Goal: Find specific page/section: Find specific page/section

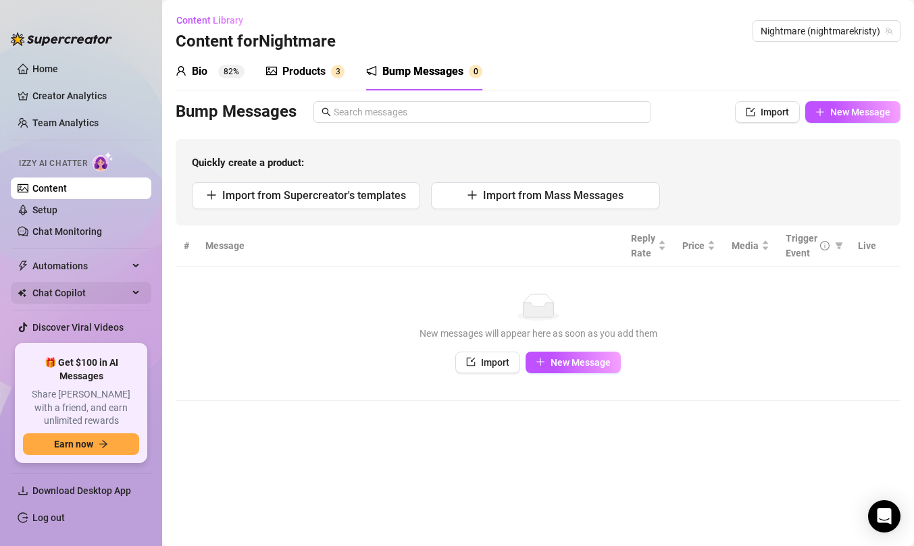
click at [124, 292] on span "Chat Copilot" at bounding box center [80, 293] width 96 height 22
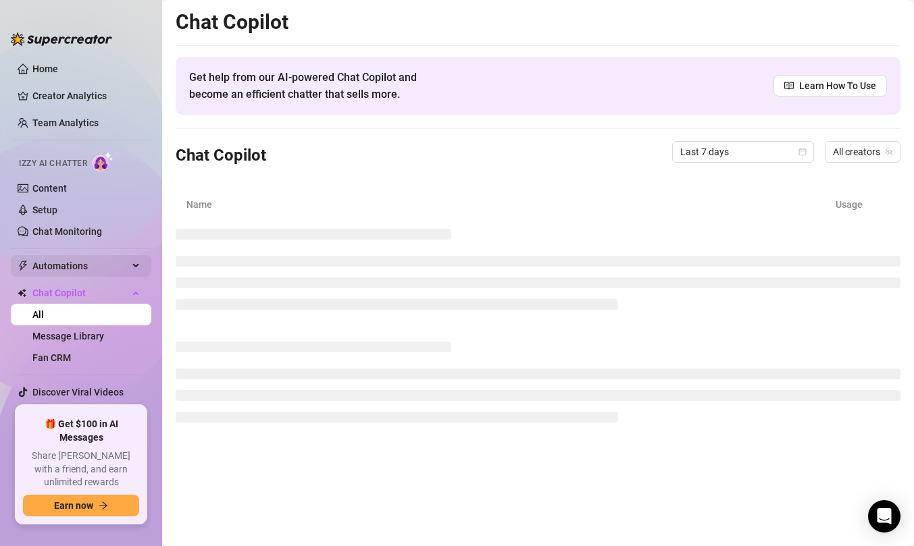
click at [89, 263] on span "Automations" at bounding box center [80, 266] width 96 height 22
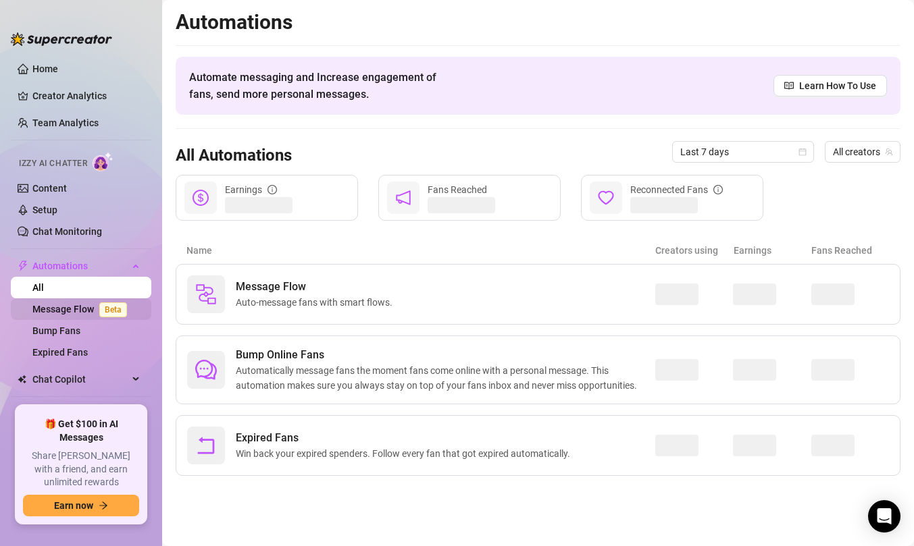
click at [66, 310] on link "Message Flow Beta" at bounding box center [82, 309] width 100 height 11
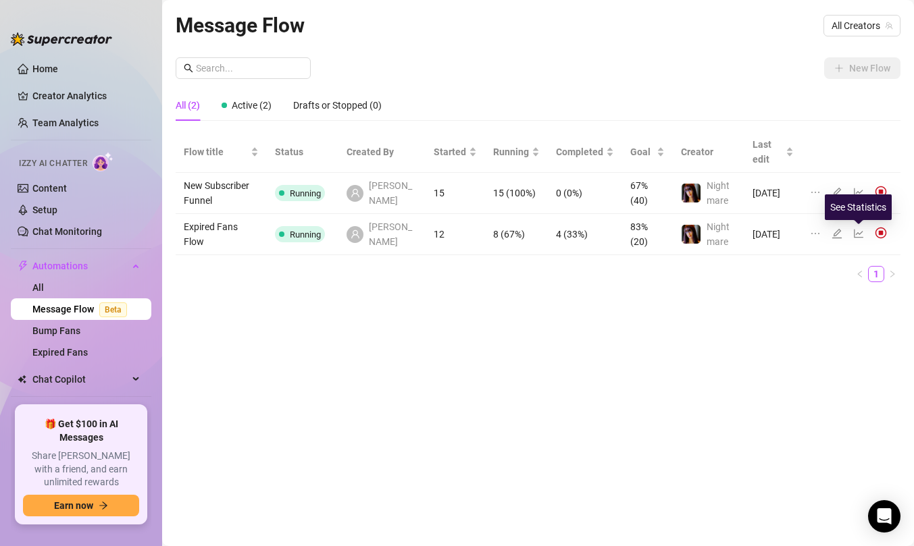
click at [857, 234] on icon "line-chart" at bounding box center [858, 233] width 11 height 11
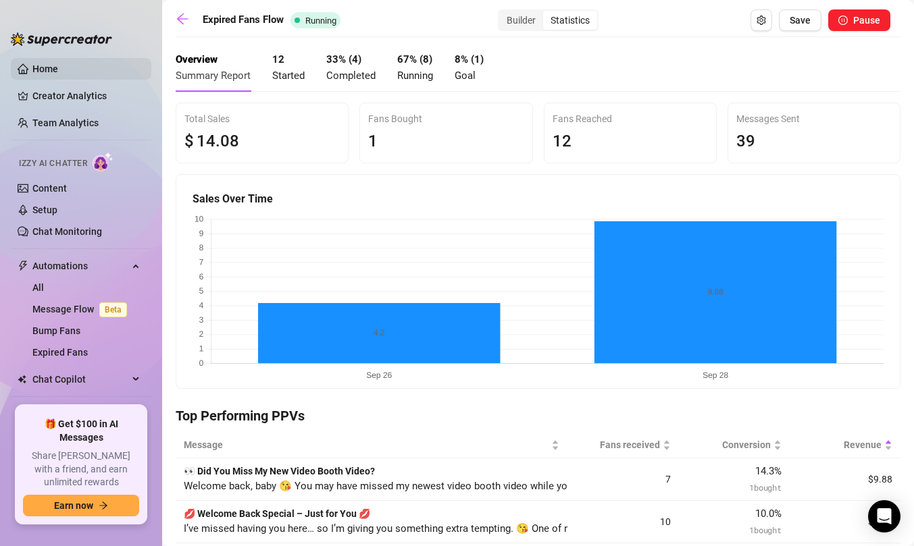
click at [41, 63] on link "Home" at bounding box center [45, 68] width 26 height 11
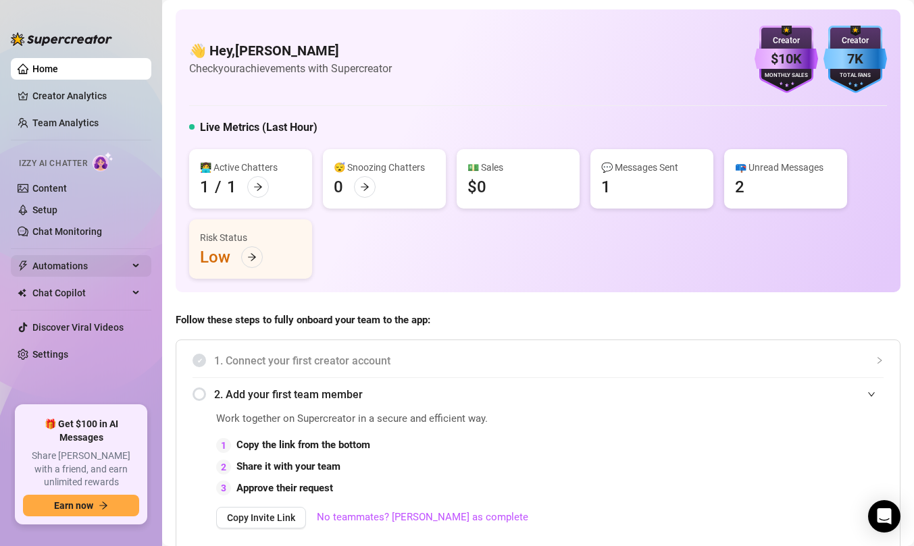
click at [68, 268] on span "Automations" at bounding box center [80, 266] width 96 height 22
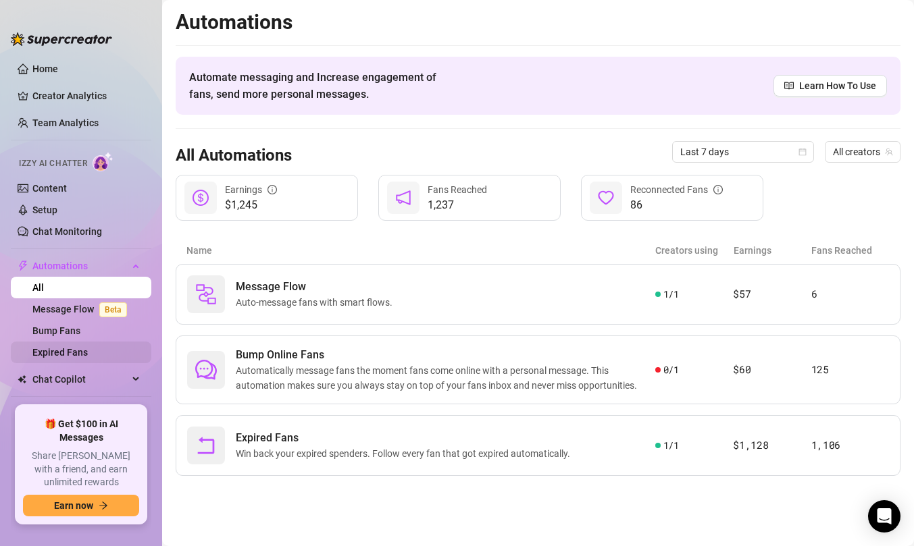
click at [63, 354] on link "Expired Fans" at bounding box center [59, 352] width 55 height 11
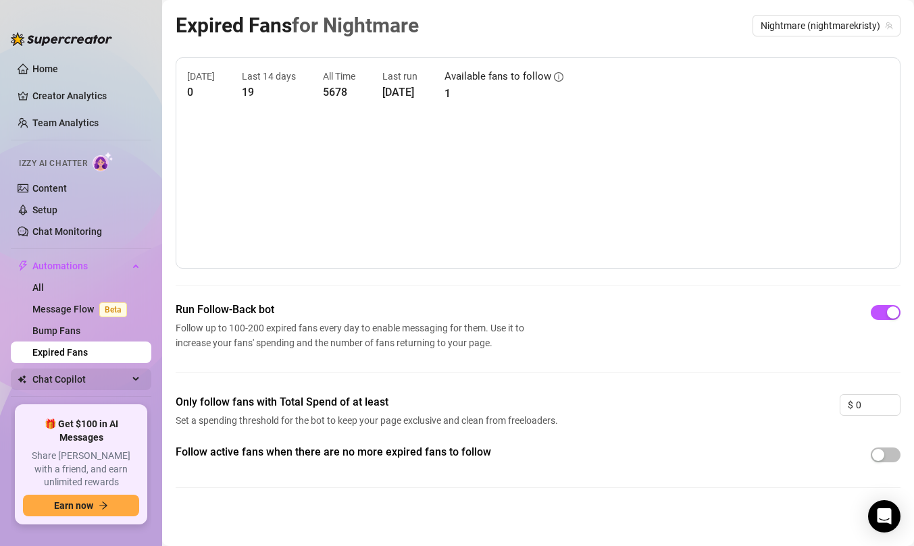
scroll to position [44, 0]
